Goal: Register for event/course

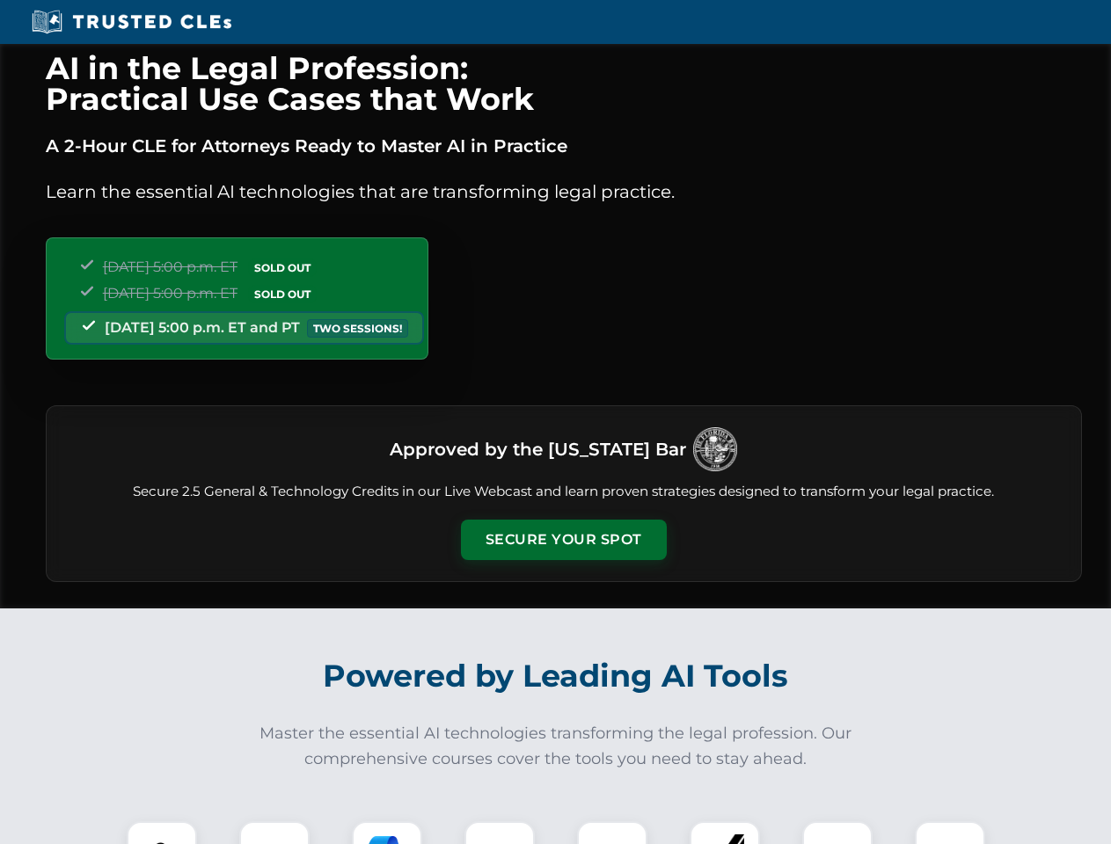
click at [563, 540] on button "Secure Your Spot" at bounding box center [564, 540] width 206 height 40
click at [162, 833] on img at bounding box center [161, 856] width 51 height 51
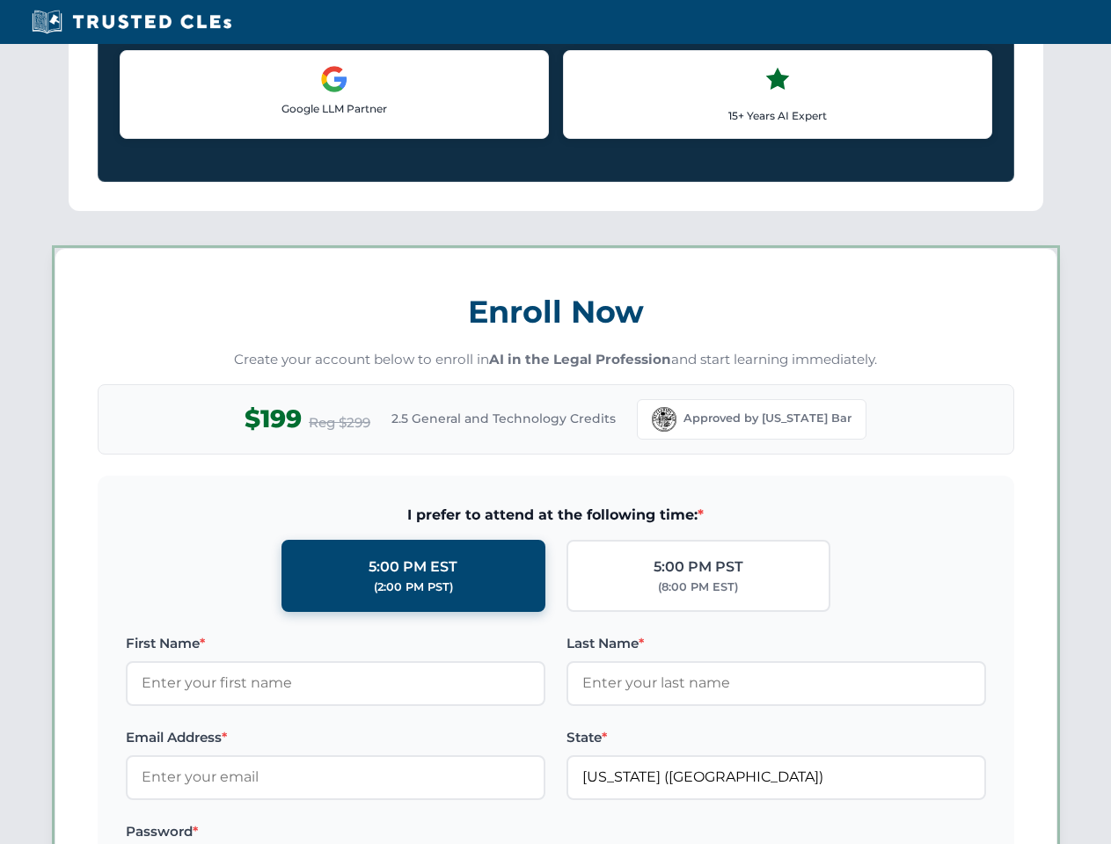
click at [387, 833] on label "Password *" at bounding box center [335, 831] width 419 height 21
